Goal: Task Accomplishment & Management: Use online tool/utility

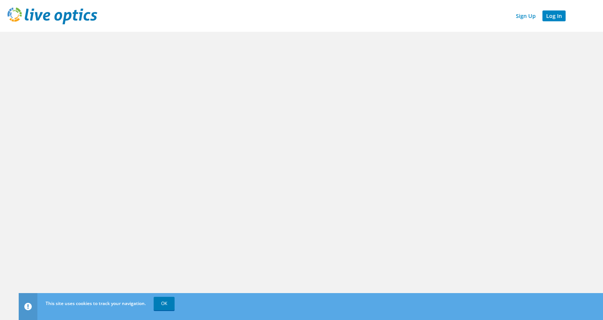
click at [559, 15] on link "Log In" at bounding box center [553, 15] width 23 height 11
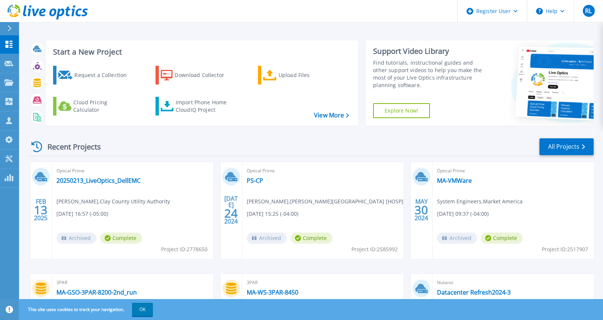
drag, startPoint x: 167, startPoint y: 236, endPoint x: 176, endPoint y: 206, distance: 31.5
drag, startPoint x: 176, startPoint y: 206, endPoint x: 323, endPoint y: 148, distance: 157.5
click at [323, 148] on div "Recent Projects All Projects" at bounding box center [311, 147] width 565 height 19
click at [7, 101] on icon at bounding box center [8, 101] width 9 height 7
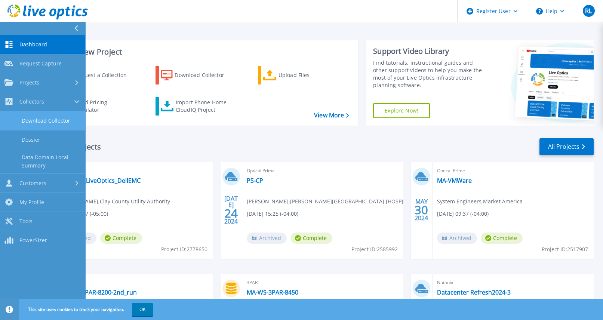
click at [39, 119] on link "Download Collector" at bounding box center [42, 120] width 85 height 19
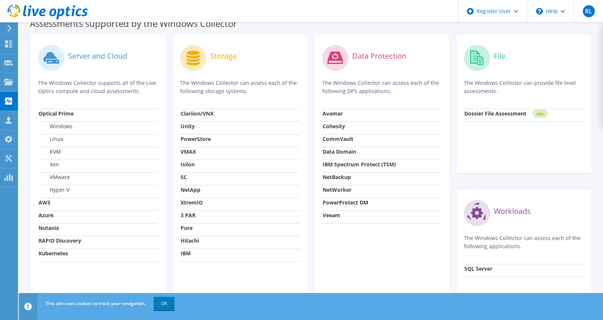
scroll to position [224, 0]
click at [84, 55] on label "Server and Cloud" at bounding box center [97, 55] width 59 height 7
click at [50, 56] on icon at bounding box center [49, 56] width 13 height 10
click at [46, 200] on strong "AWS" at bounding box center [44, 201] width 12 height 7
click at [42, 216] on strong "Azure" at bounding box center [45, 214] width 15 height 7
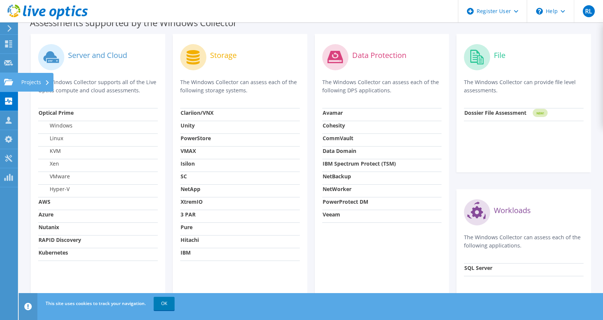
click at [10, 78] on icon at bounding box center [8, 81] width 9 height 7
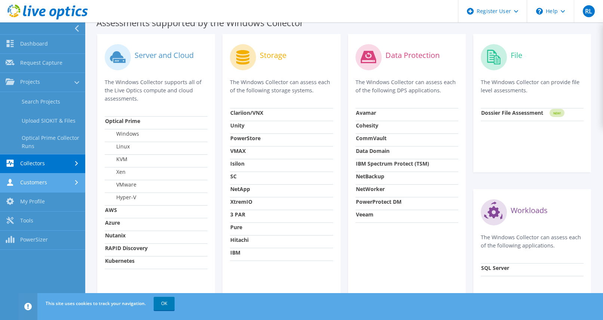
click at [52, 186] on link "Customers" at bounding box center [42, 182] width 85 height 19
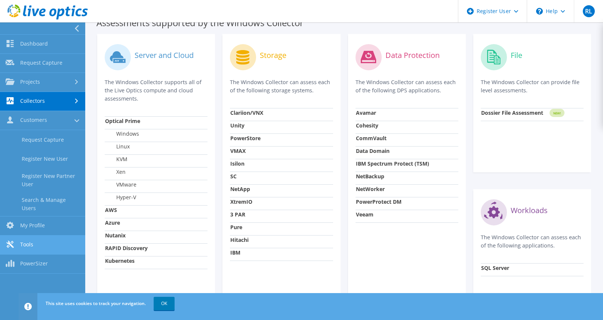
click at [31, 242] on link "Tools" at bounding box center [42, 244] width 85 height 19
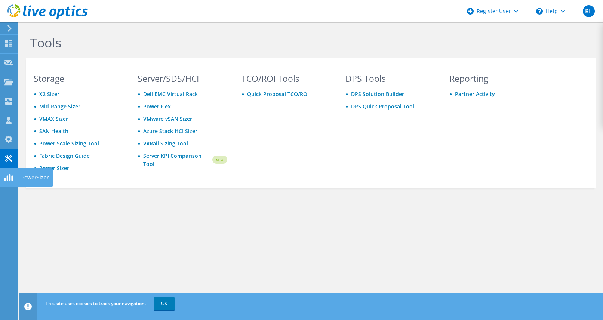
click at [8, 177] on use at bounding box center [8, 177] width 9 height 7
click at [9, 41] on icon at bounding box center [8, 43] width 9 height 7
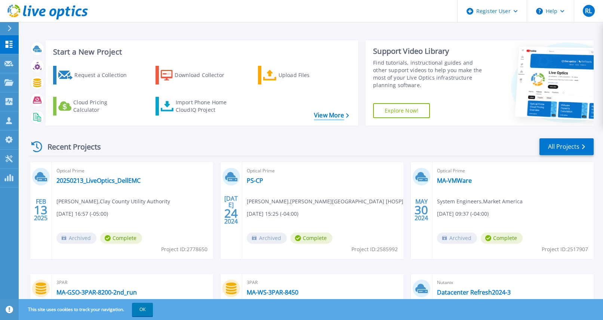
click at [326, 117] on link "View More" at bounding box center [331, 115] width 35 height 7
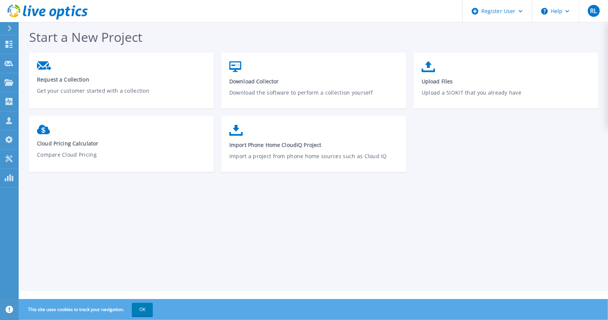
click at [306, 187] on div "Start a New Project Request a Collection Get your customer started with a colle…" at bounding box center [314, 145] width 590 height 291
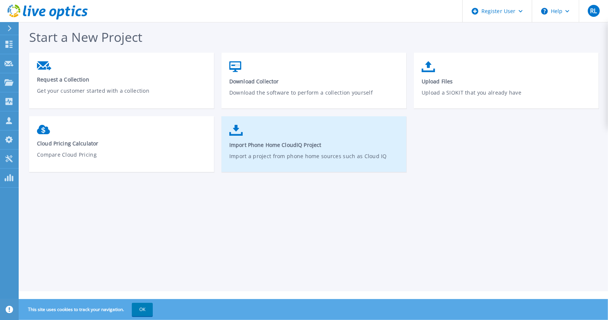
click at [246, 151] on link "Import Phone Home CloudIQ Project Import a project from phone home sources such…" at bounding box center [314, 147] width 185 height 53
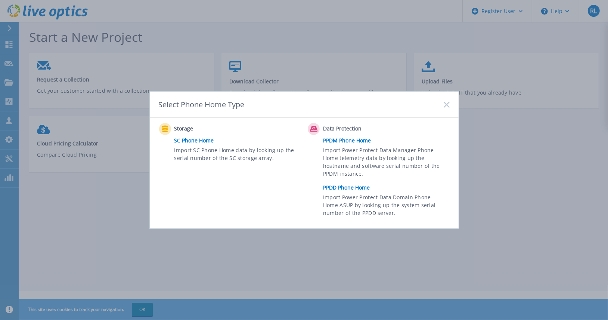
drag, startPoint x: 329, startPoint y: 175, endPoint x: 262, endPoint y: 196, distance: 70.1
click at [262, 196] on div "Storage SC Phone Home Import SC Phone Home data by looking up the serial number…" at bounding box center [231, 172] width 145 height 98
click at [339, 189] on link "PPDD Phone Home" at bounding box center [388, 187] width 130 height 11
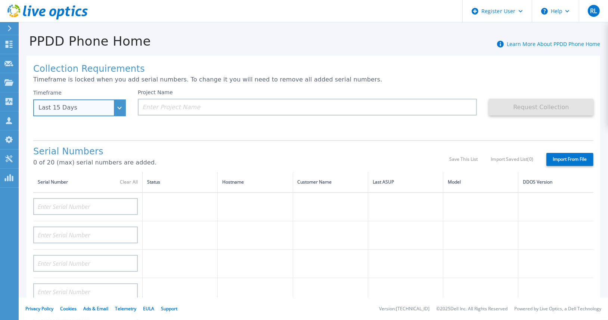
click at [121, 109] on div "Last 15 Days" at bounding box center [79, 107] width 93 height 17
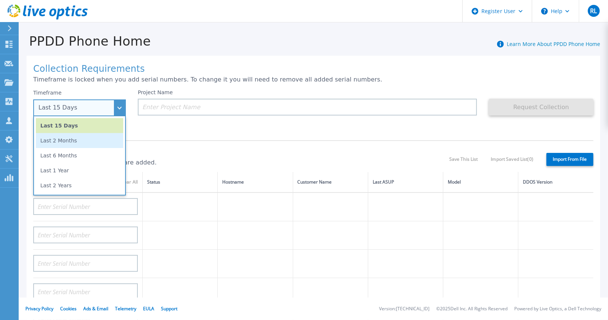
click at [82, 141] on li "Last 2 Months" at bounding box center [79, 140] width 87 height 15
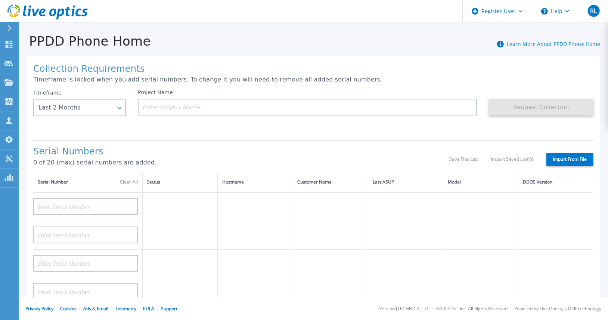
click at [218, 130] on div "Project Name" at bounding box center [313, 111] width 351 height 45
click at [184, 110] on input at bounding box center [307, 107] width 339 height 17
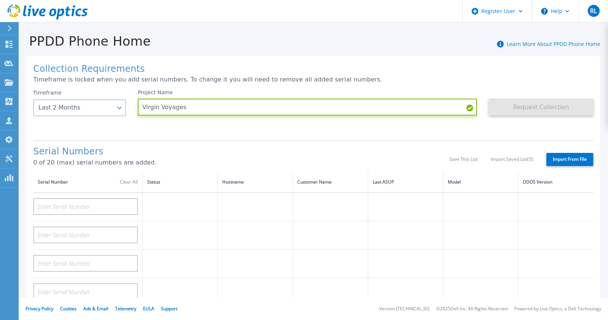
type input "Virgin Voyages"
click at [260, 132] on div "Project Name Virgin Voyages" at bounding box center [313, 111] width 351 height 45
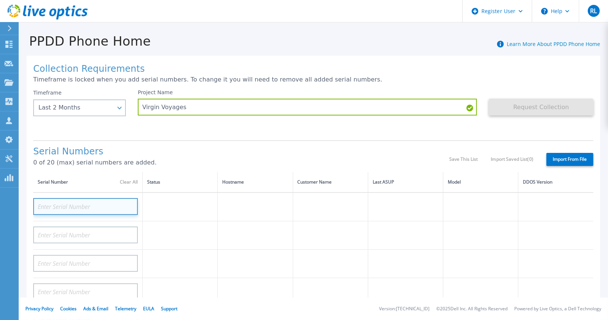
click at [58, 204] on input at bounding box center [85, 206] width 105 height 17
paste input "APX00233701404"
type input "APX00233701404"
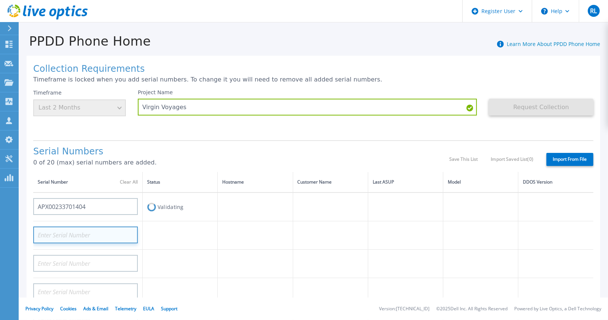
click at [70, 233] on input at bounding box center [85, 234] width 105 height 17
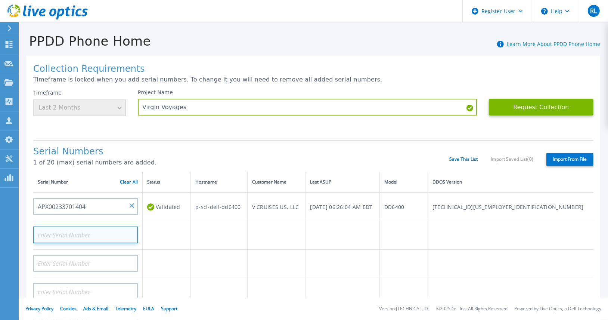
paste input "APX00233701405"
type input "APX00233701405"
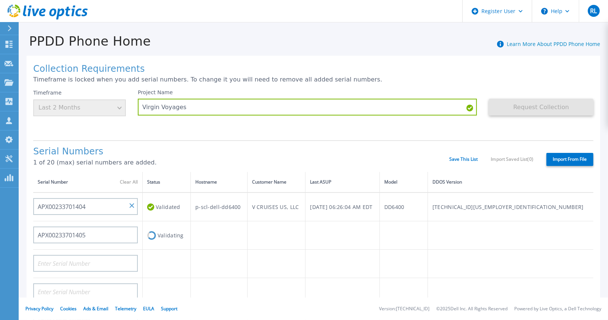
click at [187, 259] on td at bounding box center [167, 264] width 48 height 28
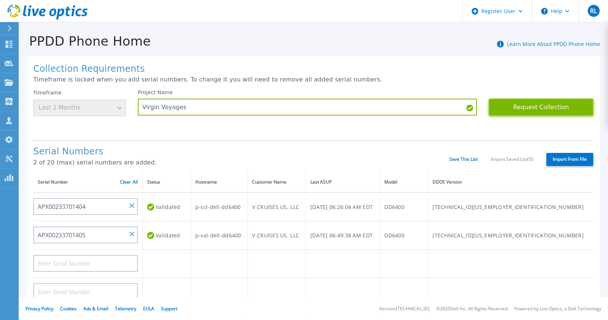
click at [533, 107] on button "Request Collection" at bounding box center [541, 107] width 105 height 17
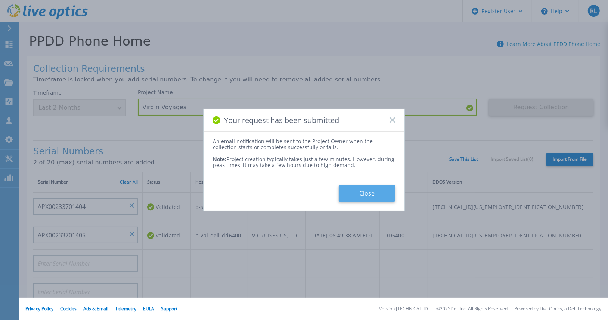
click at [361, 191] on button "Close" at bounding box center [367, 193] width 56 height 17
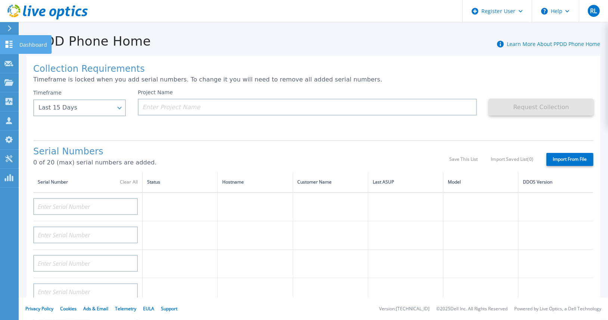
click at [10, 51] on link "Dashboard Dashboard" at bounding box center [9, 44] width 19 height 19
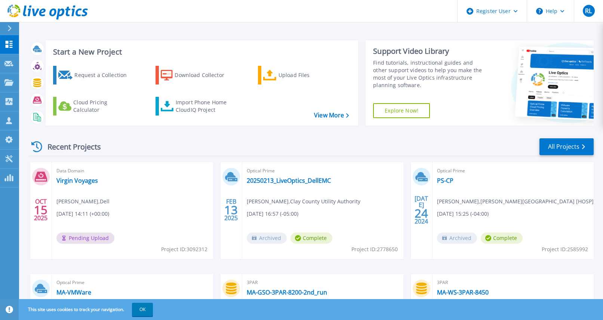
click at [154, 199] on div "Data Domain Virgin Voyages [PERSON_NAME] , Dell [DATE] 14:11 (+00:00) Pending U…" at bounding box center [132, 210] width 161 height 97
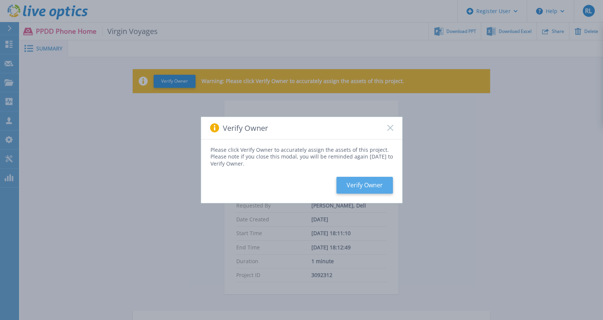
click at [364, 184] on button "Verify Owner" at bounding box center [364, 185] width 56 height 17
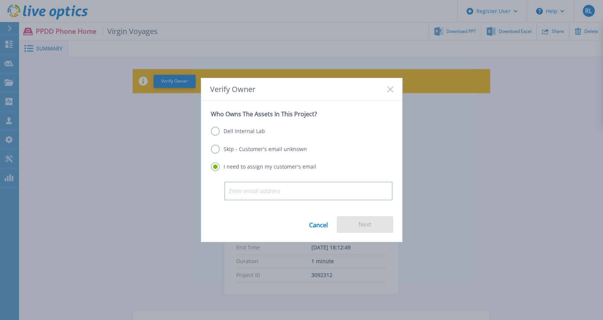
click at [213, 129] on label "Dell Internal Lab" at bounding box center [238, 131] width 54 height 9
click at [0, 0] on input "Dell Internal Lab" at bounding box center [0, 0] width 0 height 0
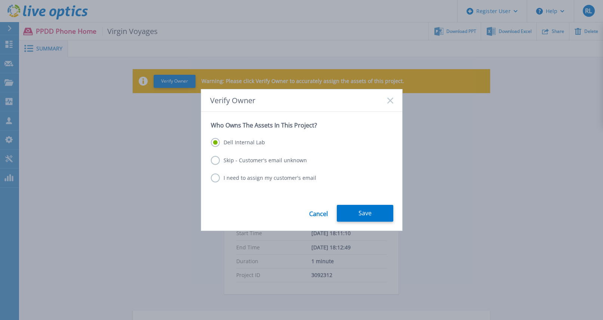
click at [216, 177] on label "I need to assign my customer's email" at bounding box center [263, 177] width 105 height 9
click at [0, 0] on input "I need to assign my customer's email" at bounding box center [0, 0] width 0 height 0
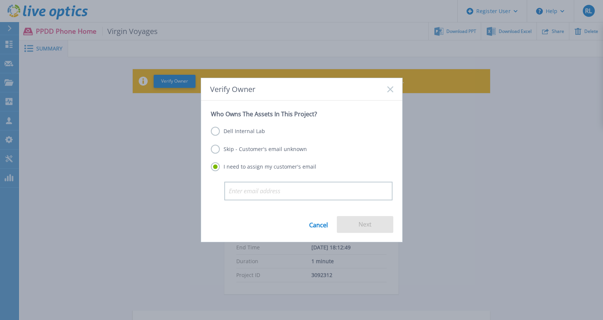
click at [216, 147] on label "Skip - Customer's email unknown" at bounding box center [259, 149] width 96 height 9
click at [0, 0] on input "Skip - Customer's email unknown" at bounding box center [0, 0] width 0 height 0
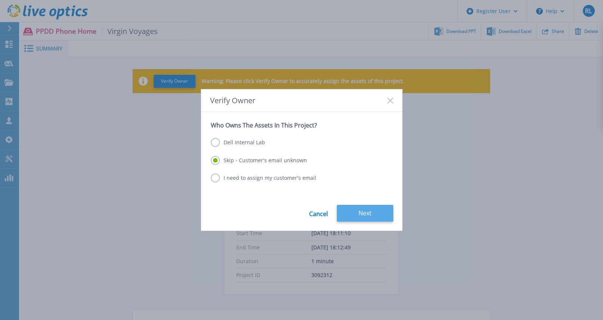
click at [376, 214] on button "Next" at bounding box center [365, 213] width 56 height 17
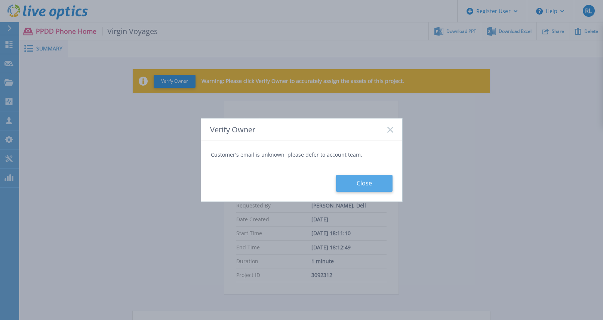
click at [361, 183] on button "Close" at bounding box center [364, 183] width 56 height 17
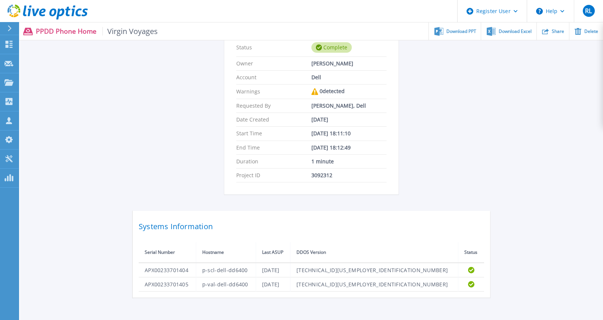
scroll to position [137, 0]
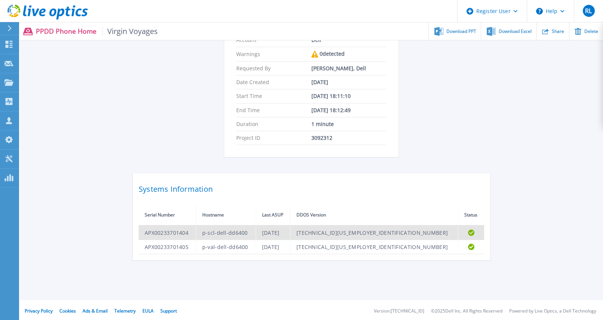
click at [176, 234] on td "APX00233701404" at bounding box center [167, 232] width 57 height 15
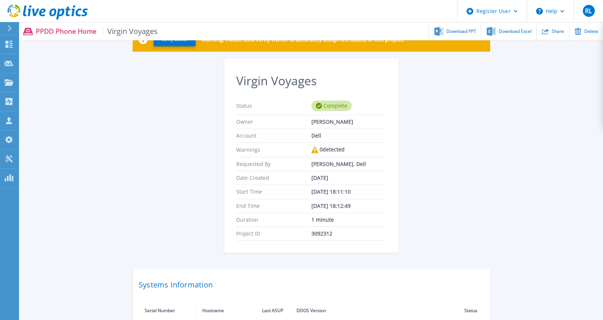
scroll to position [0, 0]
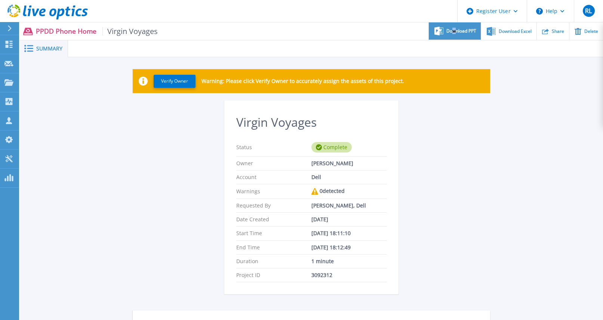
click at [455, 31] on span "Download PPT" at bounding box center [461, 31] width 30 height 4
